Goal: Register for event/course

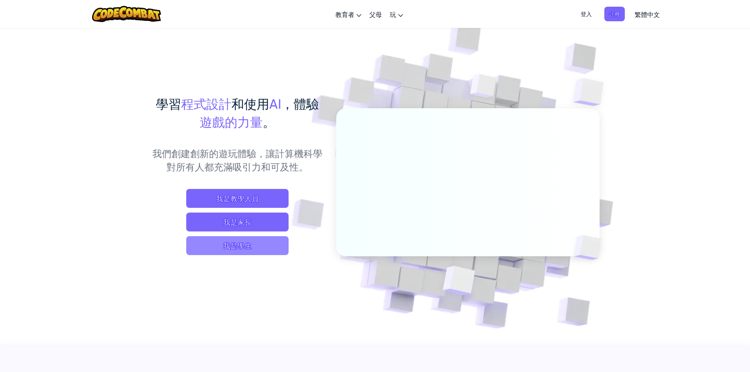
click at [246, 249] on span "我是學生" at bounding box center [237, 245] width 102 height 19
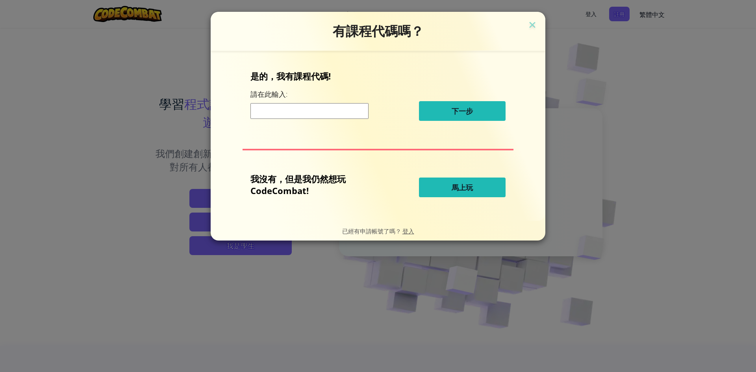
click at [463, 188] on span "馬上玩" at bounding box center [462, 187] width 21 height 9
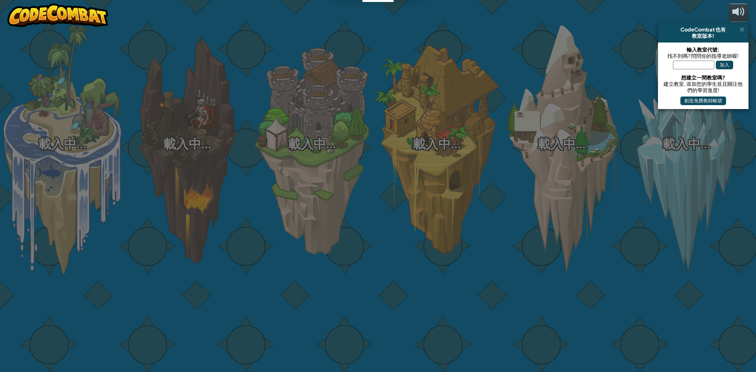
select select "zh-HANT"
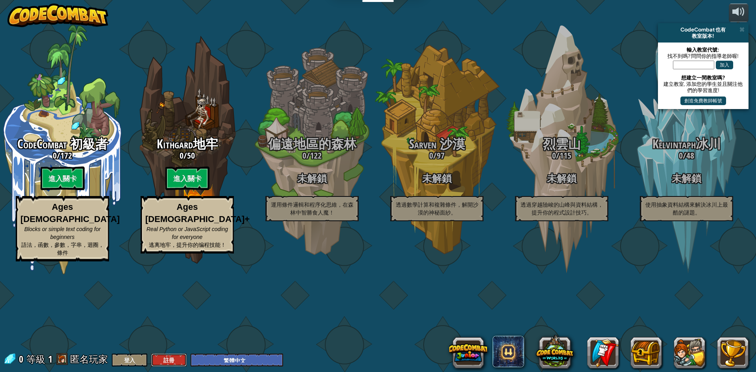
click at [164, 359] on button "註冊" at bounding box center [168, 360] width 35 height 13
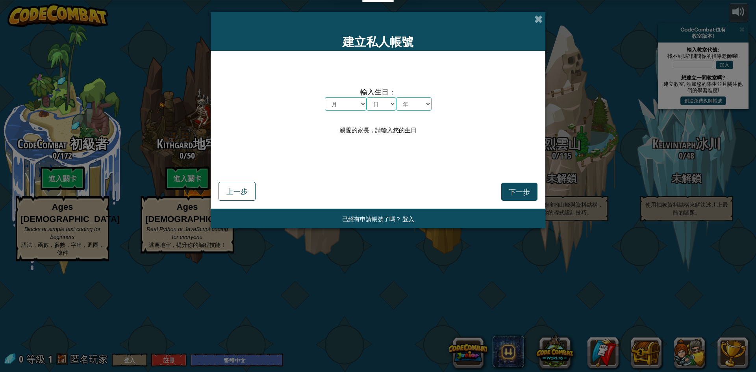
click at [345, 95] on span "輸入生日：" at bounding box center [378, 91] width 107 height 11
click at [357, 102] on select "月 一月 二月 三月 四月 五月 六月 七月 八月 九月 十月 十一月 十二月" at bounding box center [346, 103] width 42 height 13
select select "12"
click at [325, 97] on select "月 一月 二月 三月 四月 五月 六月 七月 八月 九月 十月 十一月 十二月" at bounding box center [346, 103] width 42 height 13
click at [378, 98] on select "日 1 2 3 4 5 6 7 8 9 10 11 12 13 14 15 16 17 18 19 20 21 22 23 24 25 26 27 28 29…" at bounding box center [382, 103] width 30 height 13
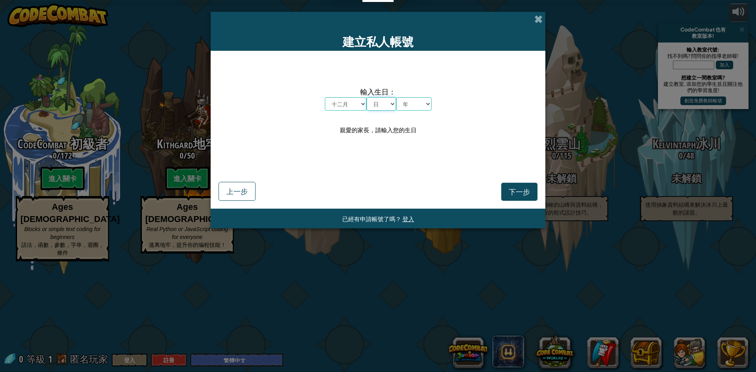
select select "1"
click at [367, 97] on select "日 1 2 3 4 5 6 7 8 9 10 11 12 13 14 15 16 17 18 19 20 21 22 23 24 25 26 27 28 29…" at bounding box center [382, 103] width 30 height 13
click at [411, 100] on select "年 2025 2024 2023 2022 2021 2020 2019 2018 2017 2016 2015 2014 2013 2012 2011 20…" at bounding box center [413, 103] width 35 height 13
select select "2004"
click at [396, 97] on select "年 2025 2024 2023 2022 2021 2020 2019 2018 2017 2016 2015 2014 2013 2012 2011 20…" at bounding box center [413, 103] width 35 height 13
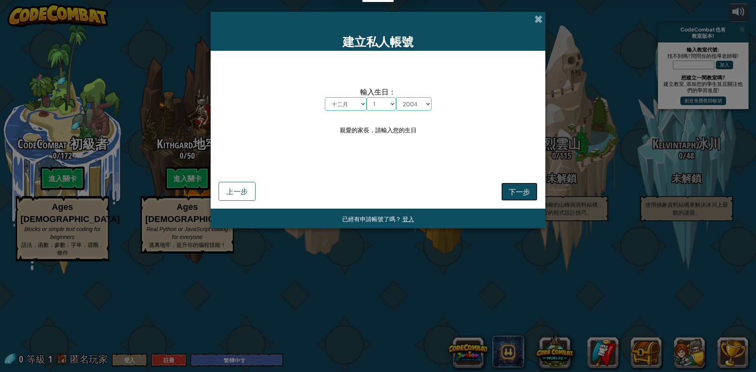
click at [516, 185] on button "下一步" at bounding box center [519, 192] width 36 height 18
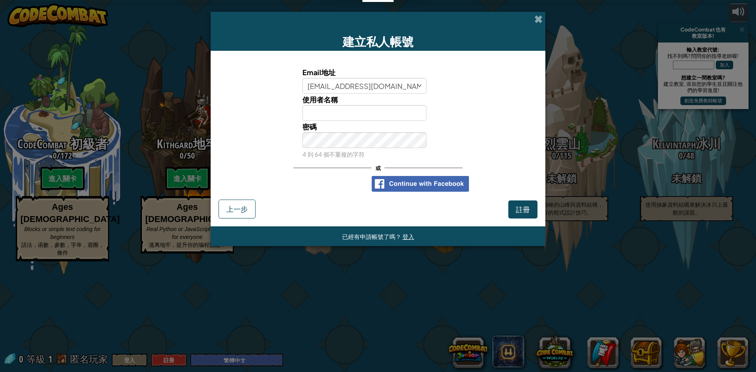
type input "nikki20041201@gmail.com"
click at [359, 113] on input "使用者名稱" at bounding box center [364, 113] width 124 height 16
click at [528, 212] on span "註冊" at bounding box center [523, 209] width 14 height 9
click at [525, 208] on button "註冊" at bounding box center [522, 209] width 29 height 18
click at [532, 205] on button "註冊" at bounding box center [522, 209] width 29 height 18
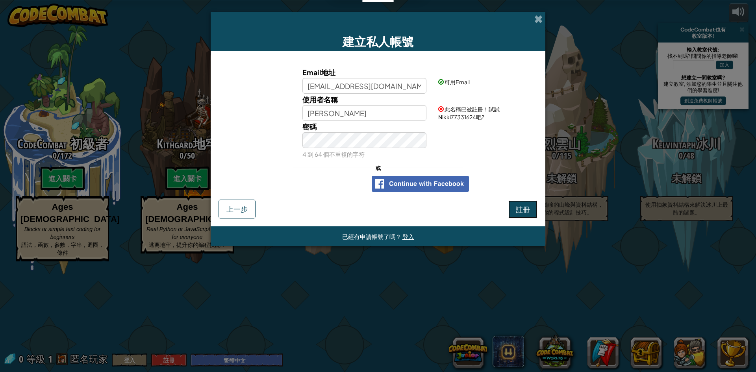
click at [528, 210] on button "註冊" at bounding box center [522, 209] width 29 height 18
click at [347, 114] on input "Nikki" at bounding box center [364, 113] width 124 height 16
type input "Nikki1201"
click at [508, 200] on button "註冊" at bounding box center [522, 209] width 29 height 18
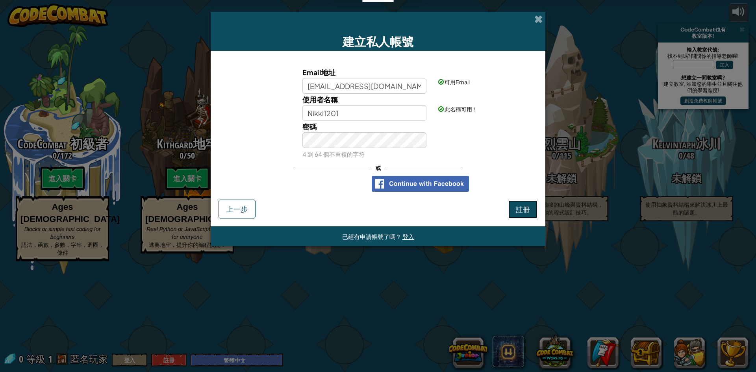
click at [520, 208] on button "註冊" at bounding box center [522, 209] width 29 height 18
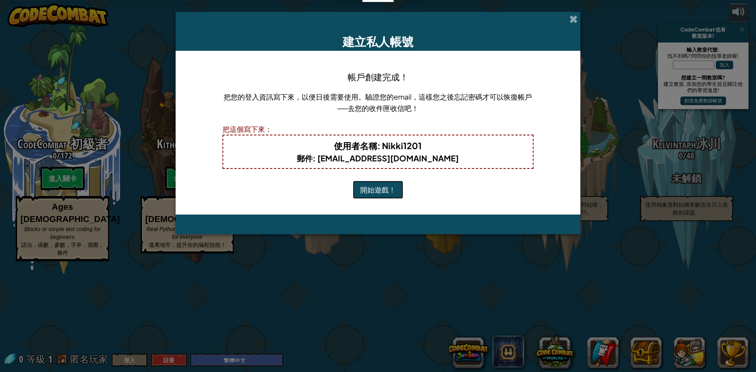
click at [395, 190] on button "開始遊戲！" at bounding box center [378, 190] width 50 height 18
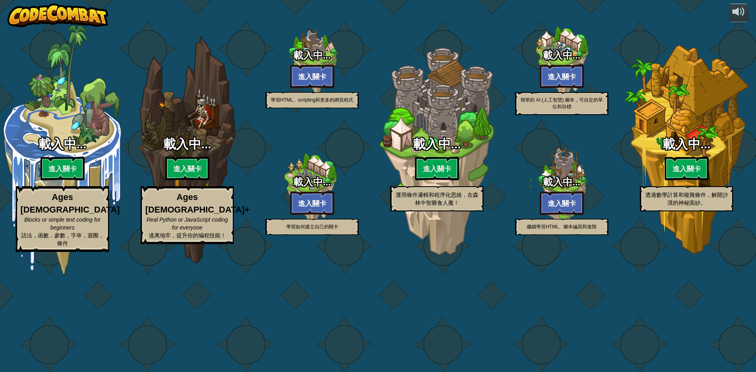
select select "zh-HANT"
